Goal: Information Seeking & Learning: Learn about a topic

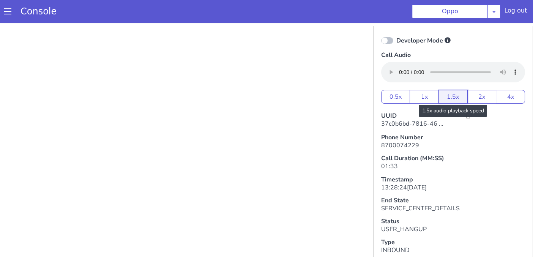
click at [439, 95] on button "1.5x" at bounding box center [452, 97] width 29 height 14
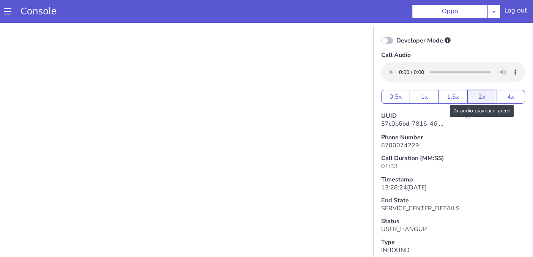
click at [467, 98] on button "2x" at bounding box center [481, 97] width 29 height 14
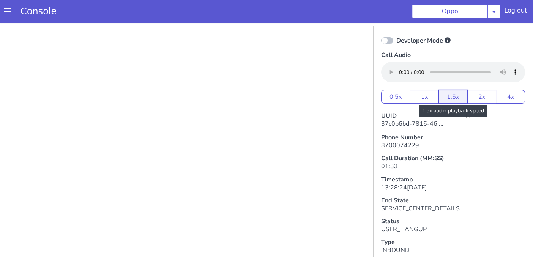
click at [441, 94] on button "1.5x" at bounding box center [452, 97] width 29 height 14
click at [442, 94] on button "1.5x" at bounding box center [452, 97] width 29 height 14
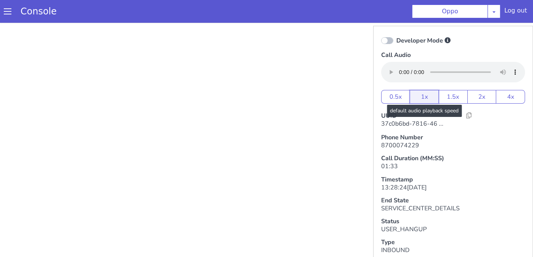
click at [412, 91] on button "1x" at bounding box center [423, 97] width 29 height 14
